Goal: Information Seeking & Learning: Find specific fact

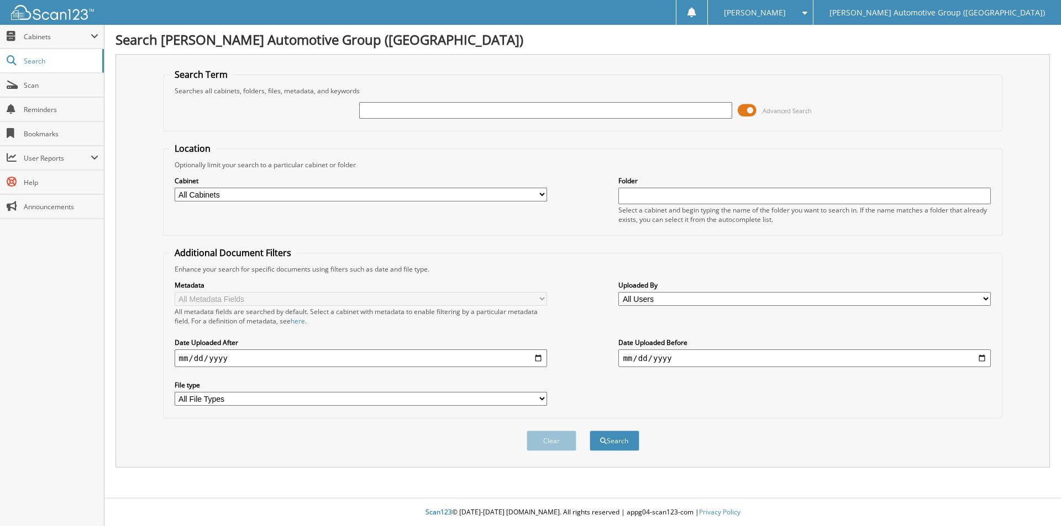
click at [387, 116] on input "text" at bounding box center [545, 110] width 372 height 17
type input "350915"
click at [612, 442] on button "Search" at bounding box center [614, 441] width 50 height 20
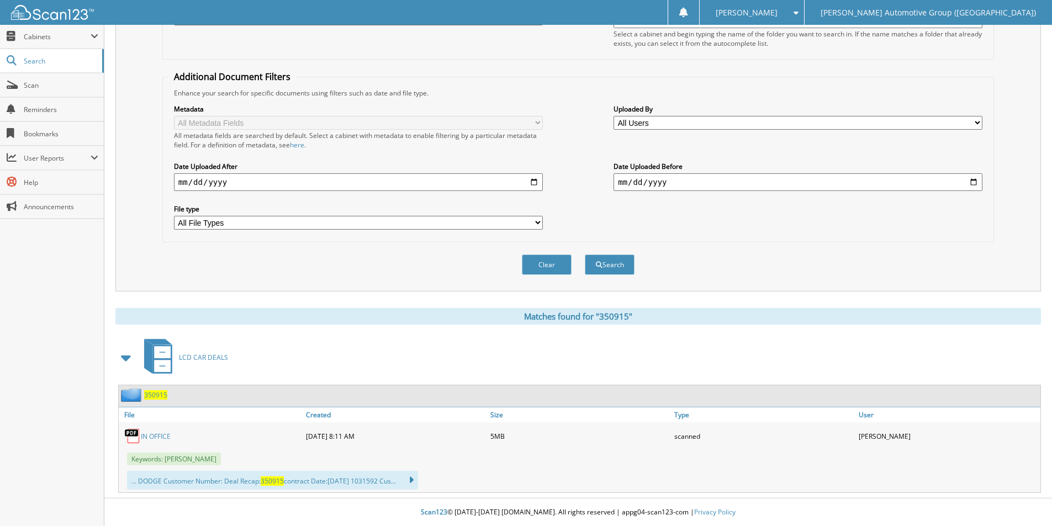
click at [160, 394] on span "350915" at bounding box center [155, 395] width 23 height 9
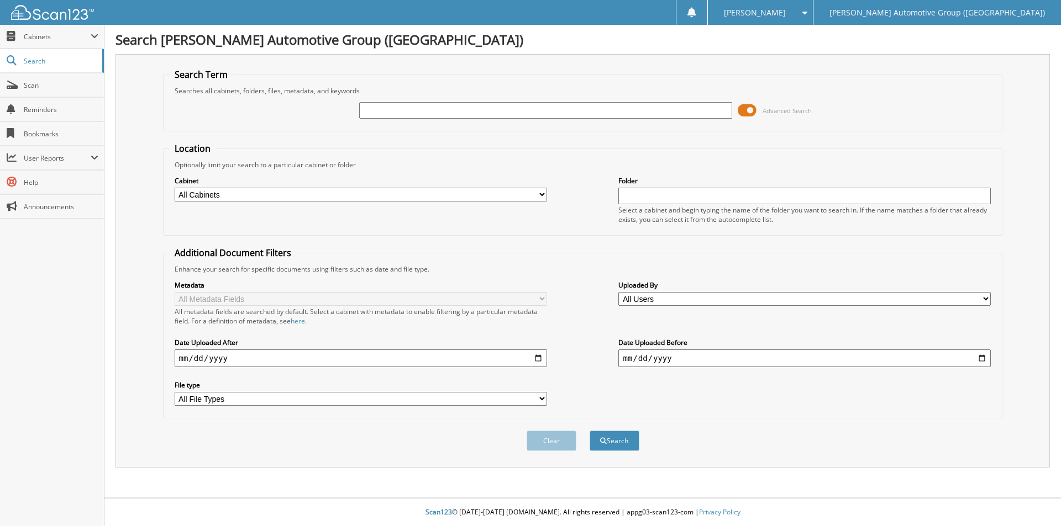
click at [391, 103] on input "text" at bounding box center [545, 110] width 372 height 17
type input "351591"
click at [615, 438] on button "Search" at bounding box center [614, 441] width 50 height 20
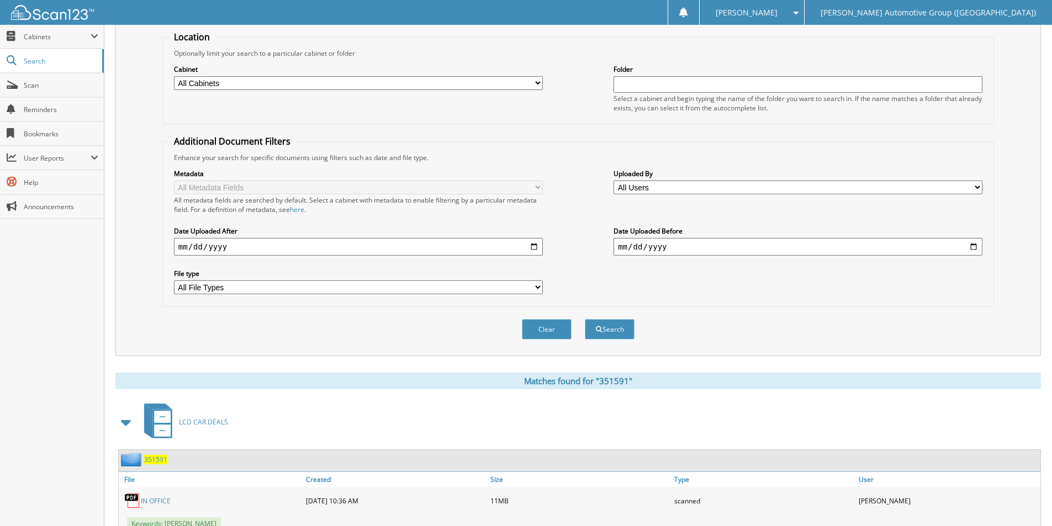
scroll to position [177, 0]
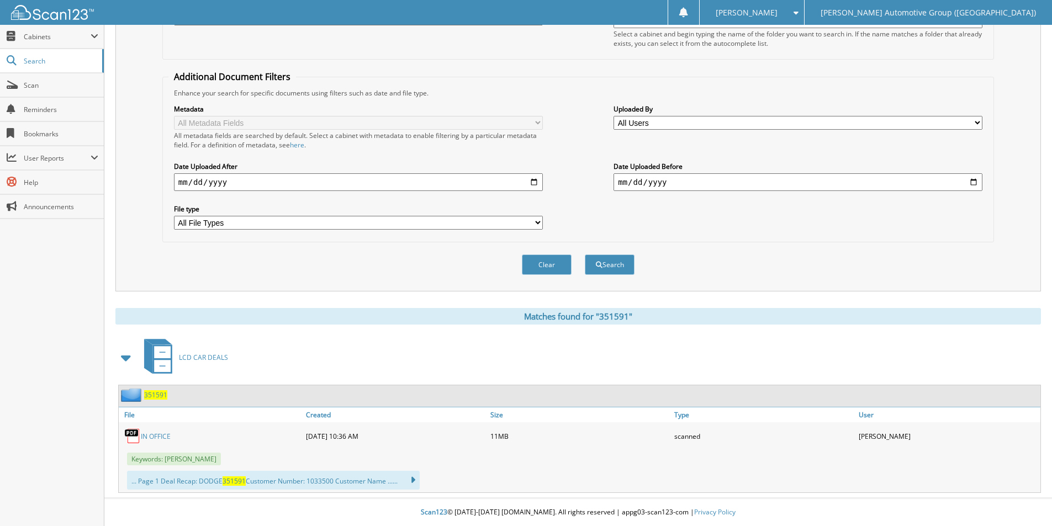
click at [153, 394] on span "351591" at bounding box center [155, 395] width 23 height 9
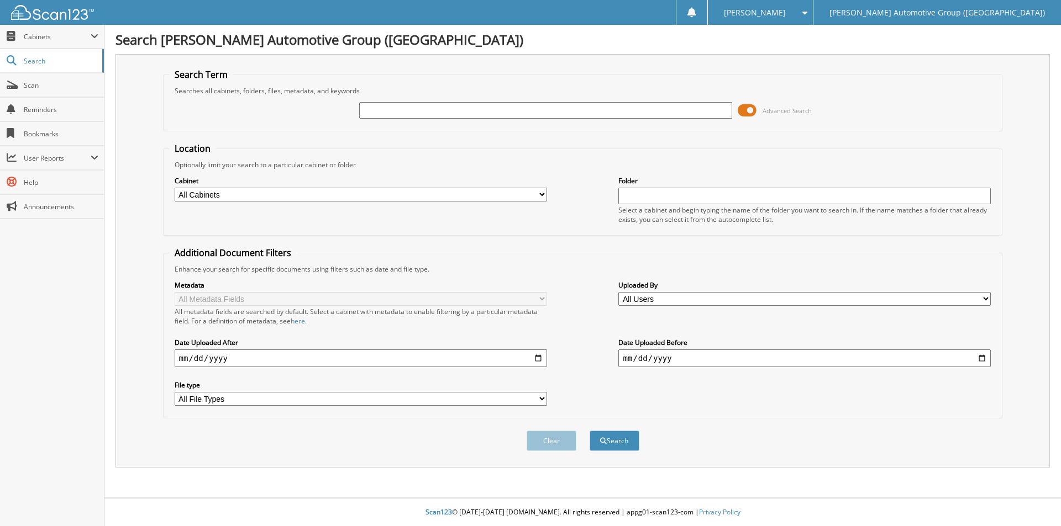
click at [476, 104] on input "text" at bounding box center [545, 110] width 372 height 17
type input "351632"
click at [610, 433] on button "Search" at bounding box center [614, 441] width 50 height 20
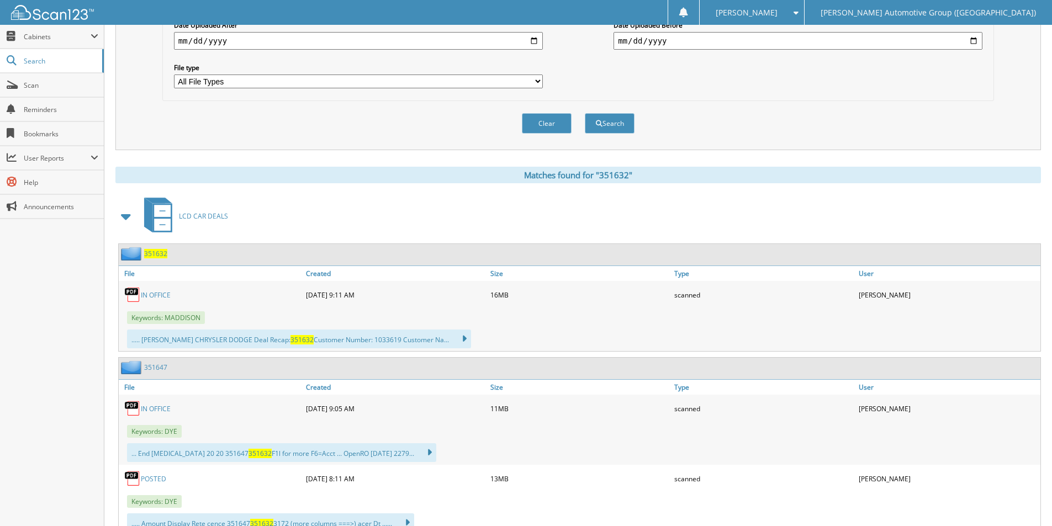
scroll to position [361, 0]
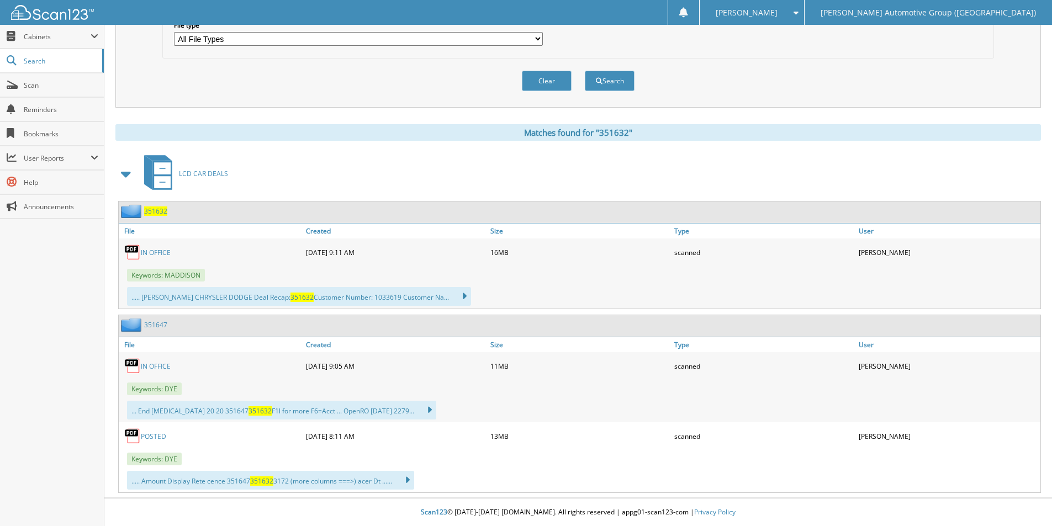
click at [155, 210] on span "351632" at bounding box center [155, 211] width 23 height 9
